Goal: Information Seeking & Learning: Learn about a topic

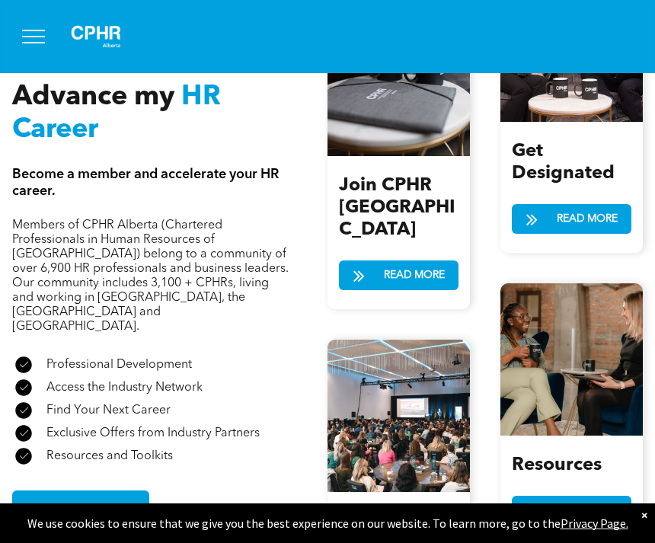
scroll to position [1896, 0]
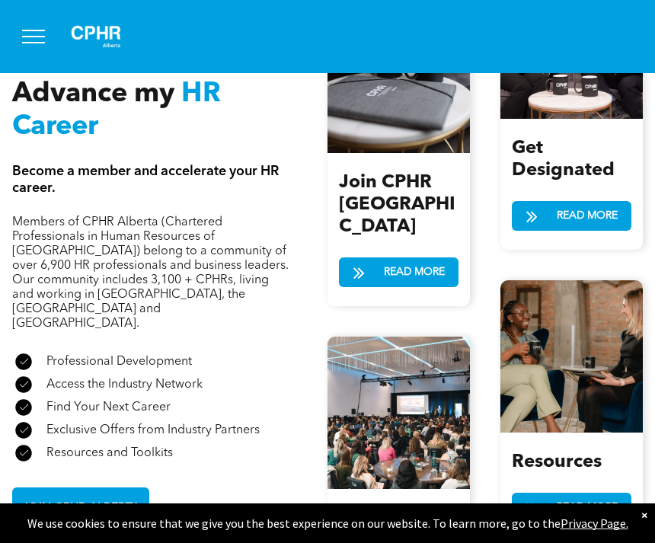
click at [124, 494] on span "JOIN CPHR ALBERTA" at bounding box center [81, 509] width 129 height 30
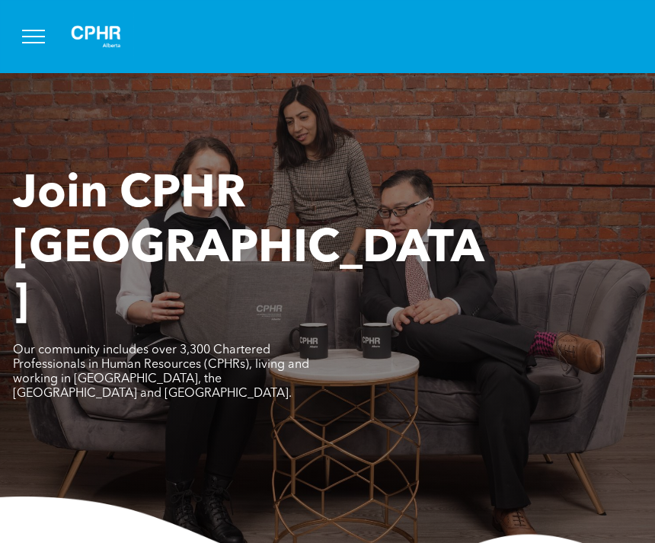
click at [38, 30] on span "menu" at bounding box center [33, 31] width 23 height 2
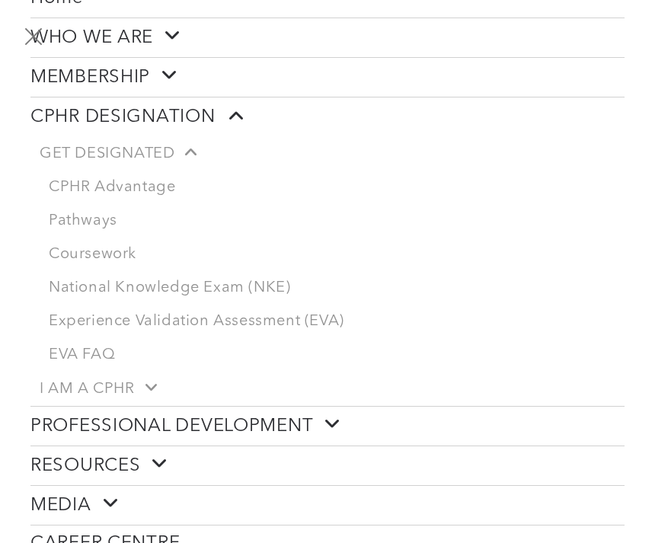
scroll to position [129, 0]
click at [113, 262] on link "Coursework" at bounding box center [332, 254] width 585 height 34
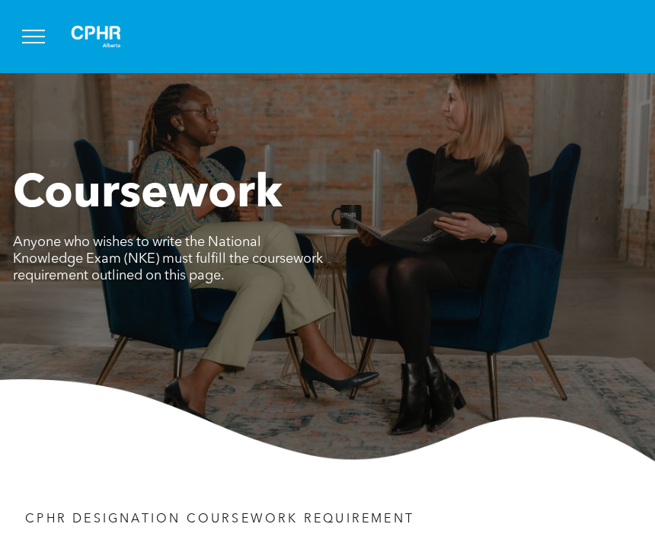
click at [49, 11] on div at bounding box center [327, 36] width 655 height 73
click at [26, 52] on button "menu" at bounding box center [34, 37] width 40 height 40
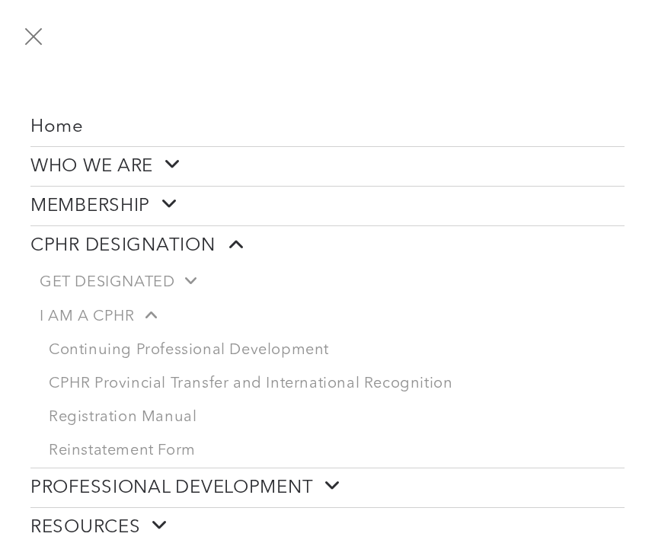
click at [257, 347] on link "Continuing Professional Development" at bounding box center [332, 351] width 585 height 34
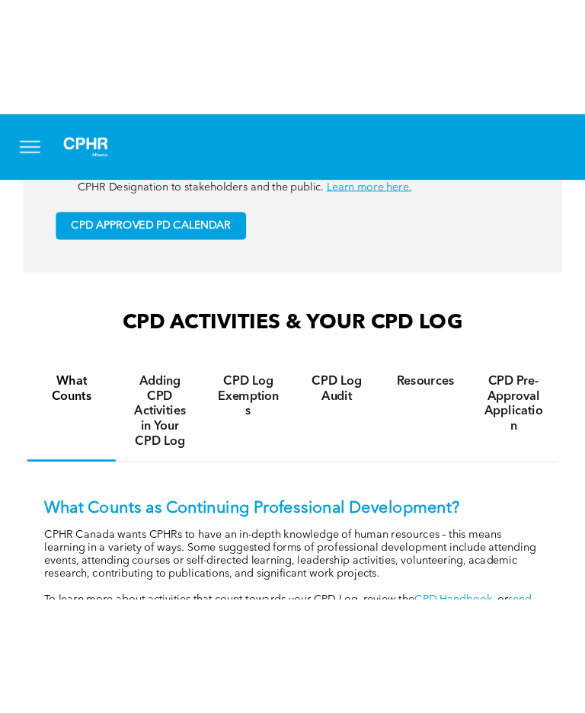
scroll to position [974, 0]
